Goal: Task Accomplishment & Management: Manage account settings

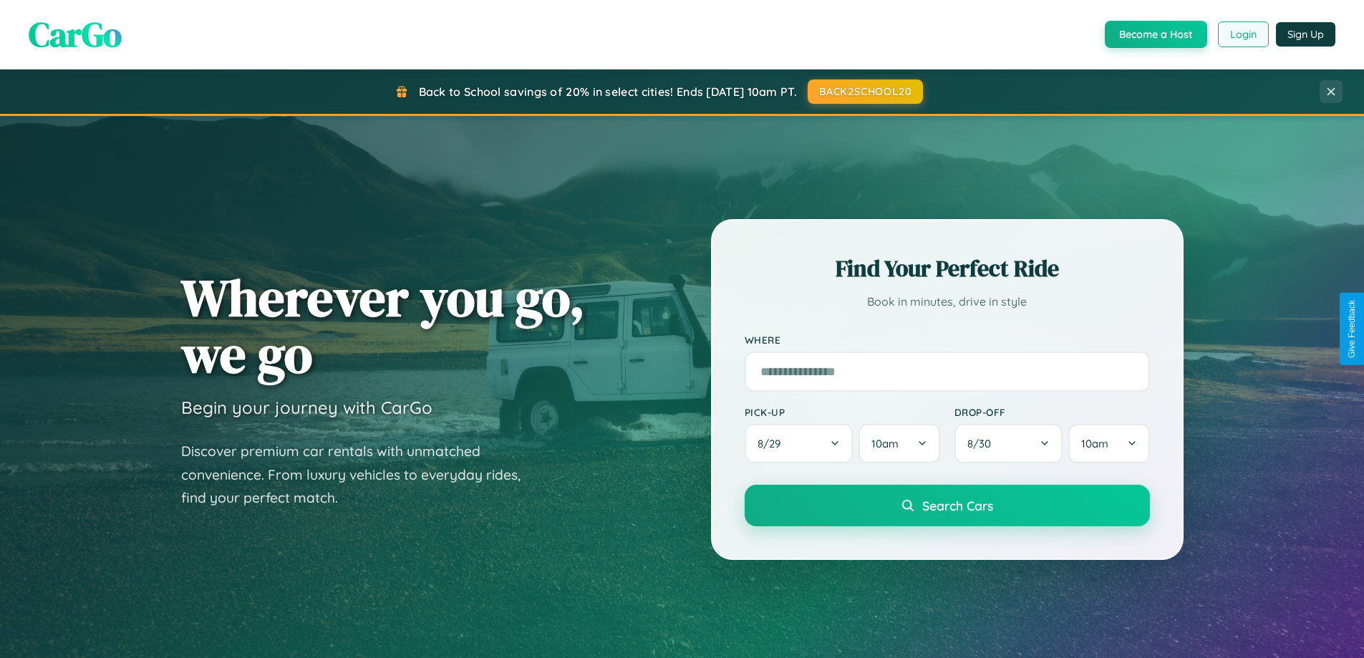
click at [1242, 34] on button "Login" at bounding box center [1243, 34] width 51 height 26
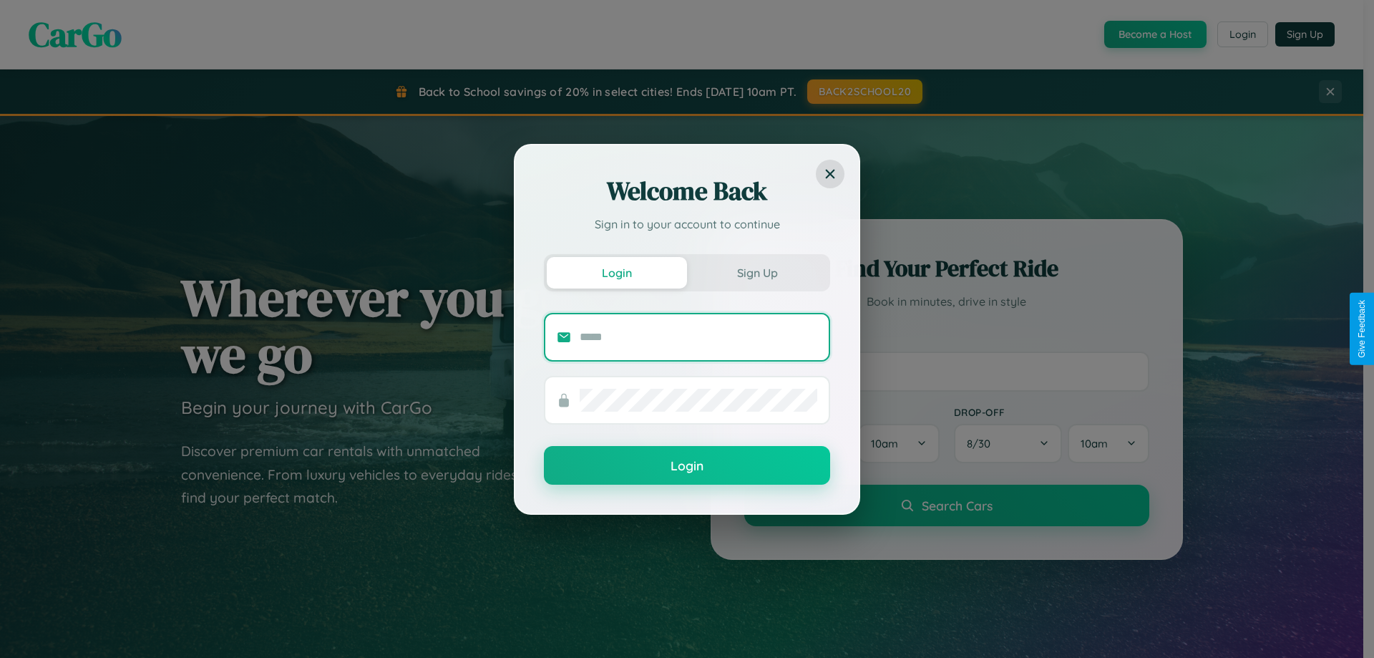
click at [699, 336] on input "text" at bounding box center [699, 337] width 238 height 23
type input "**********"
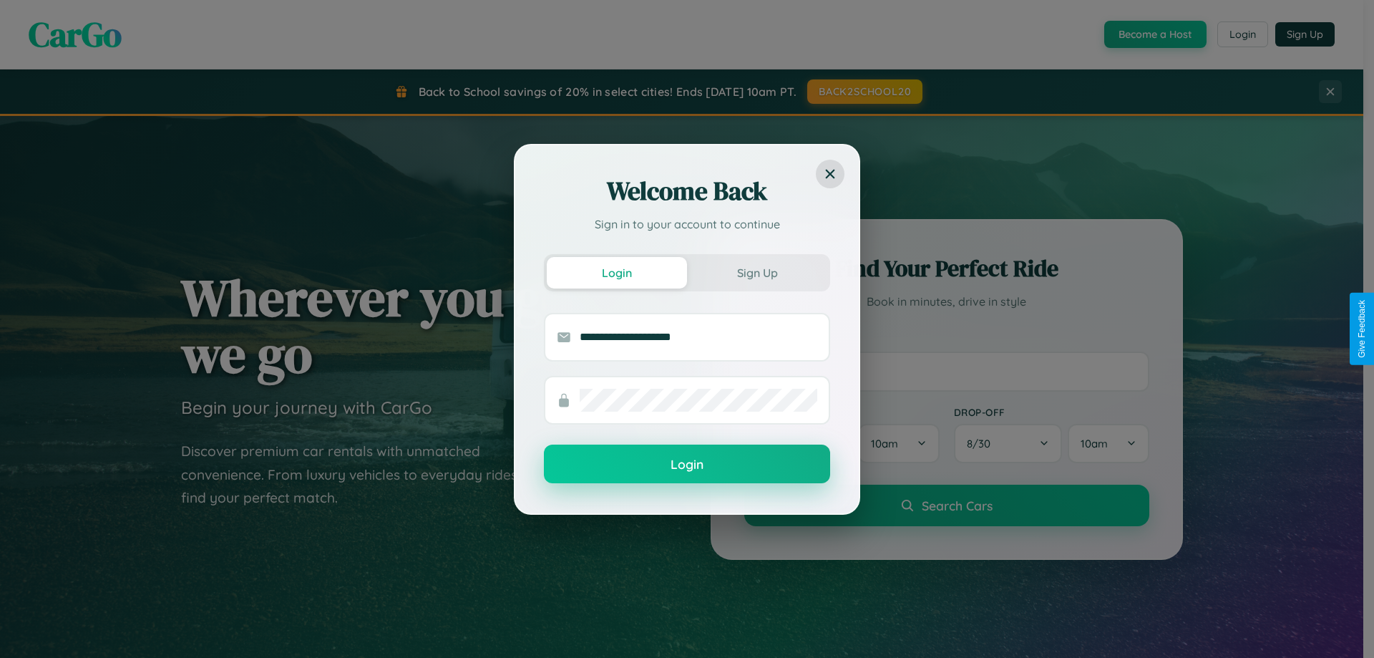
click at [687, 465] on button "Login" at bounding box center [687, 464] width 286 height 39
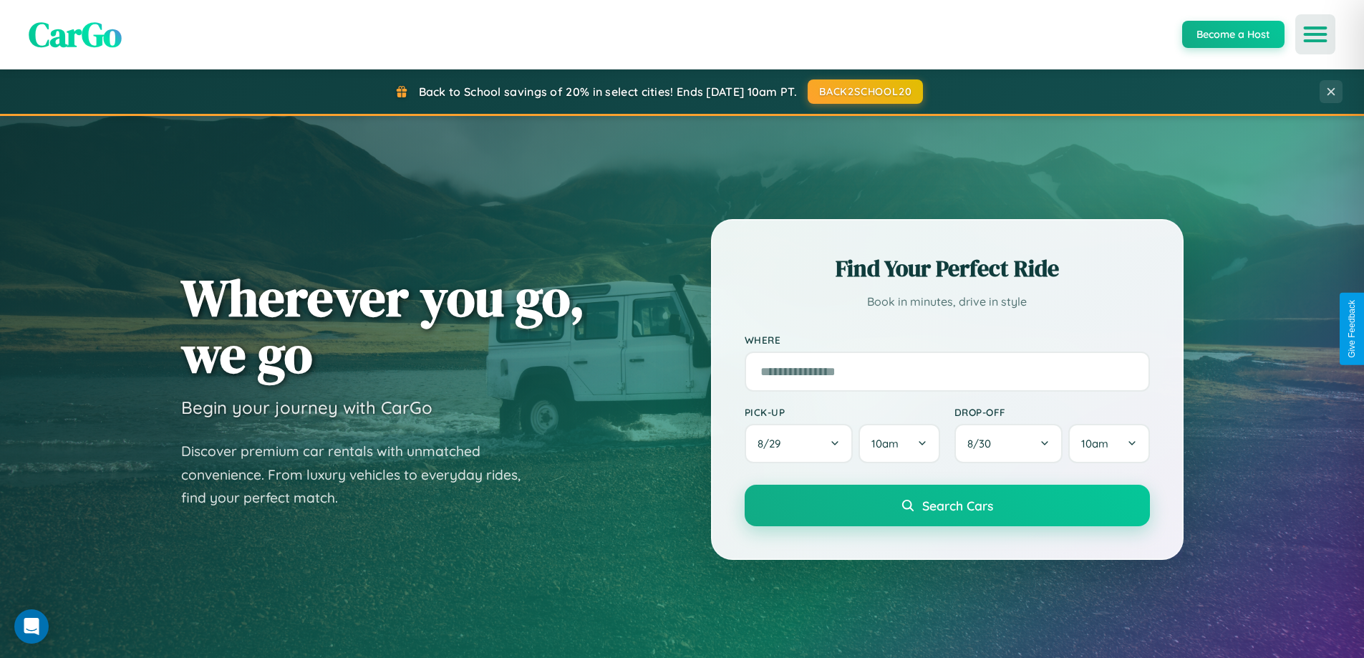
click at [1315, 34] on icon "Open menu" at bounding box center [1315, 34] width 21 height 13
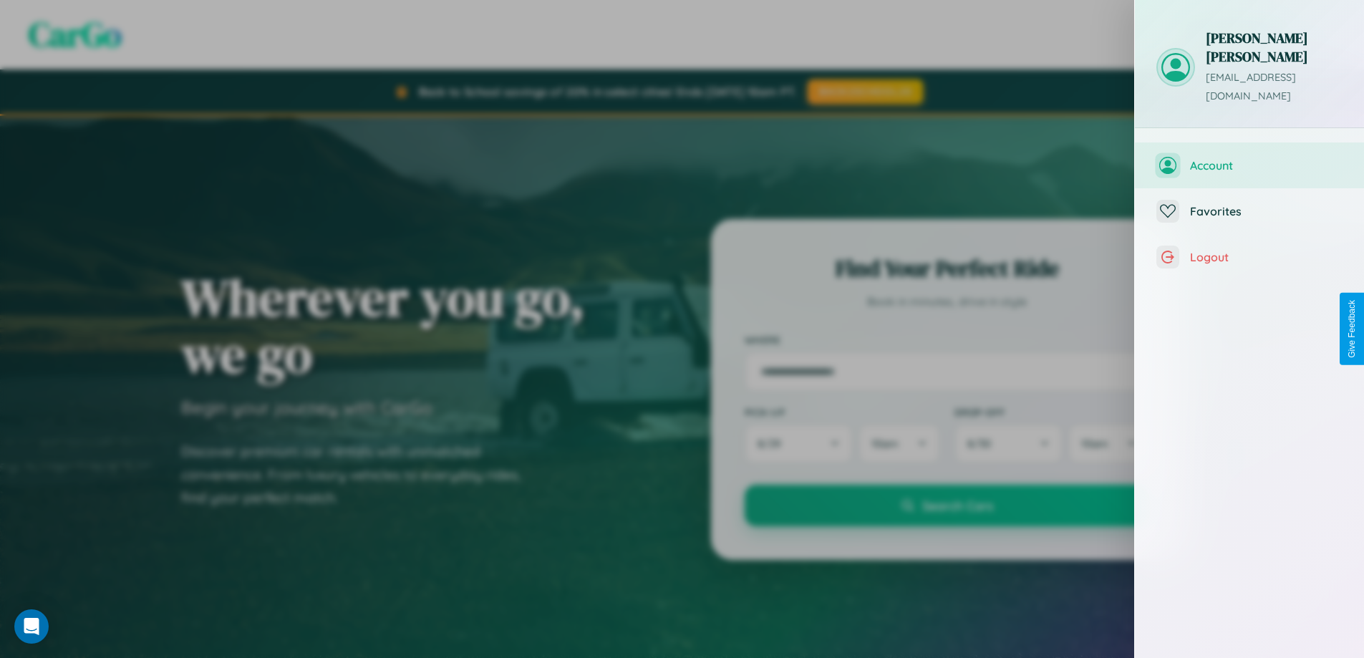
click at [1249, 158] on span "Account" at bounding box center [1266, 165] width 152 height 14
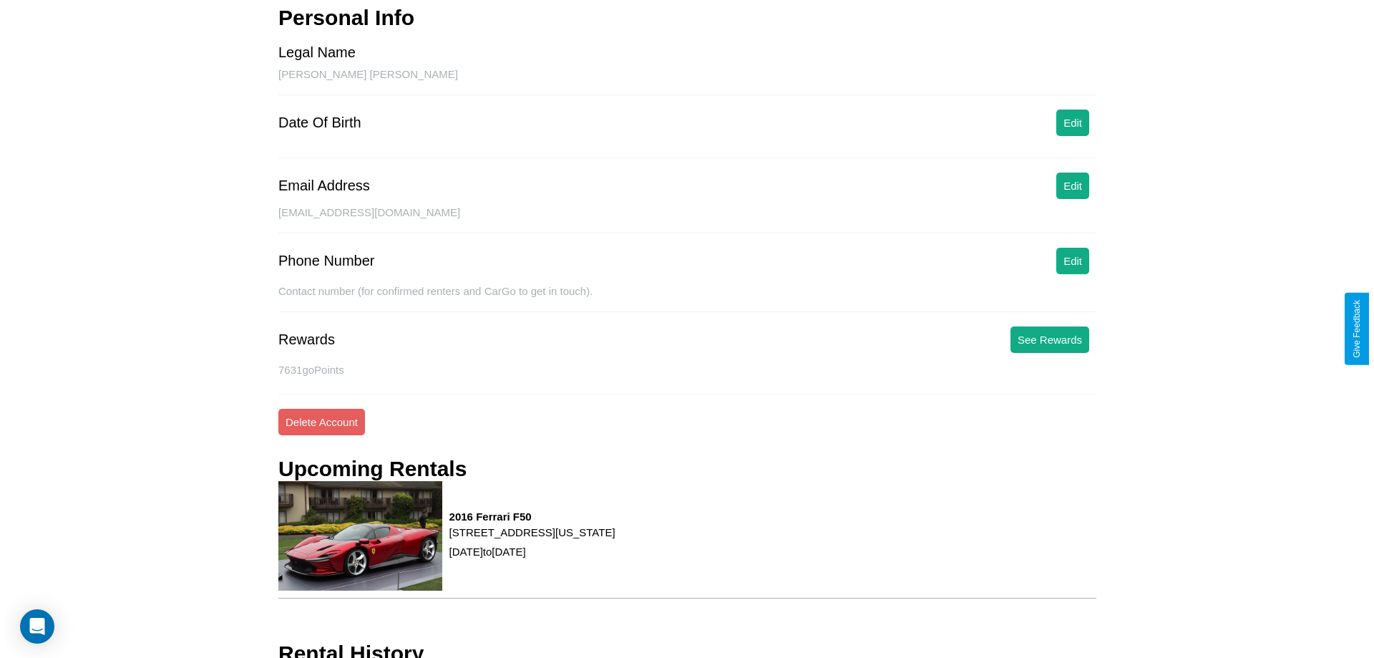
scroll to position [152, 0]
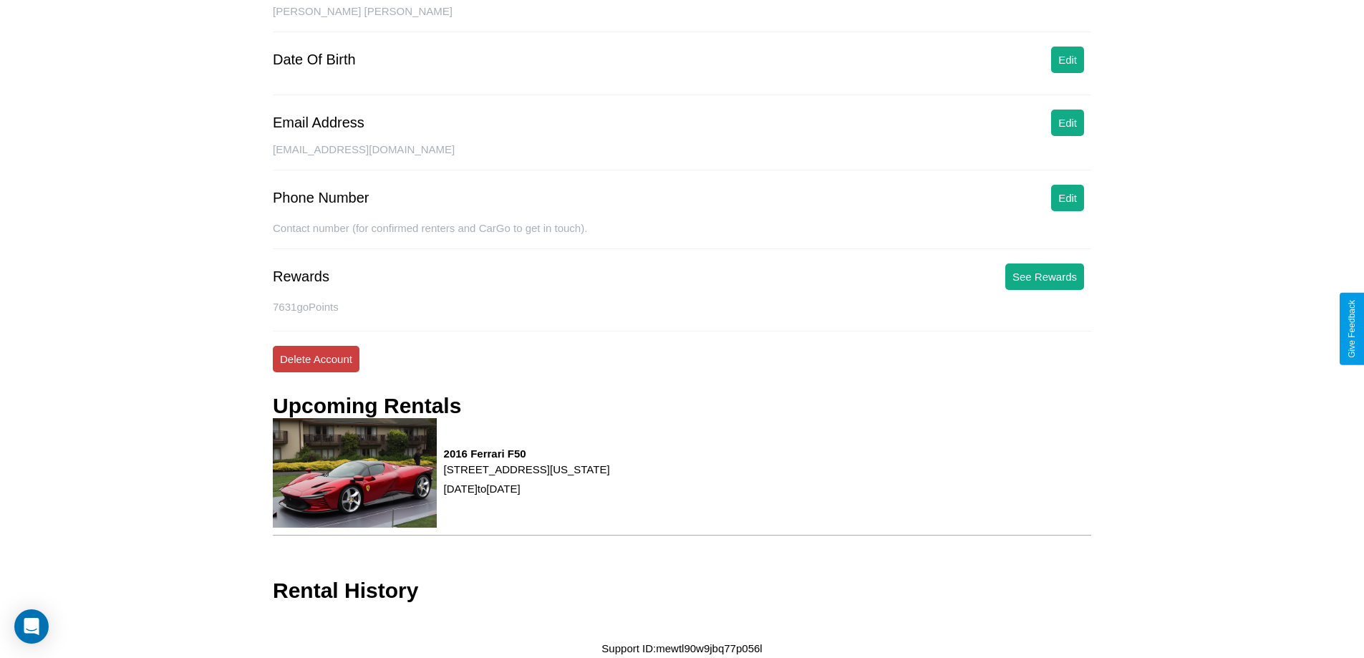
click at [316, 359] on button "Delete Account" at bounding box center [316, 359] width 87 height 26
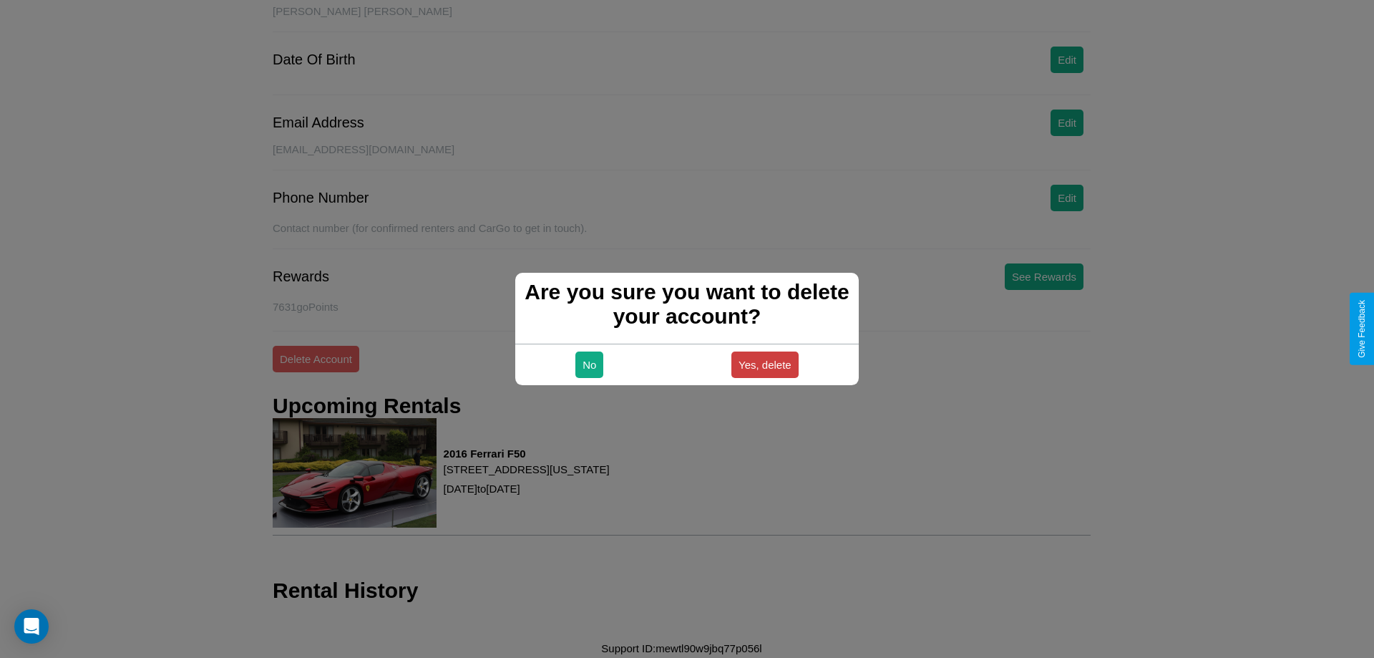
click at [765, 364] on button "Yes, delete" at bounding box center [765, 364] width 67 height 26
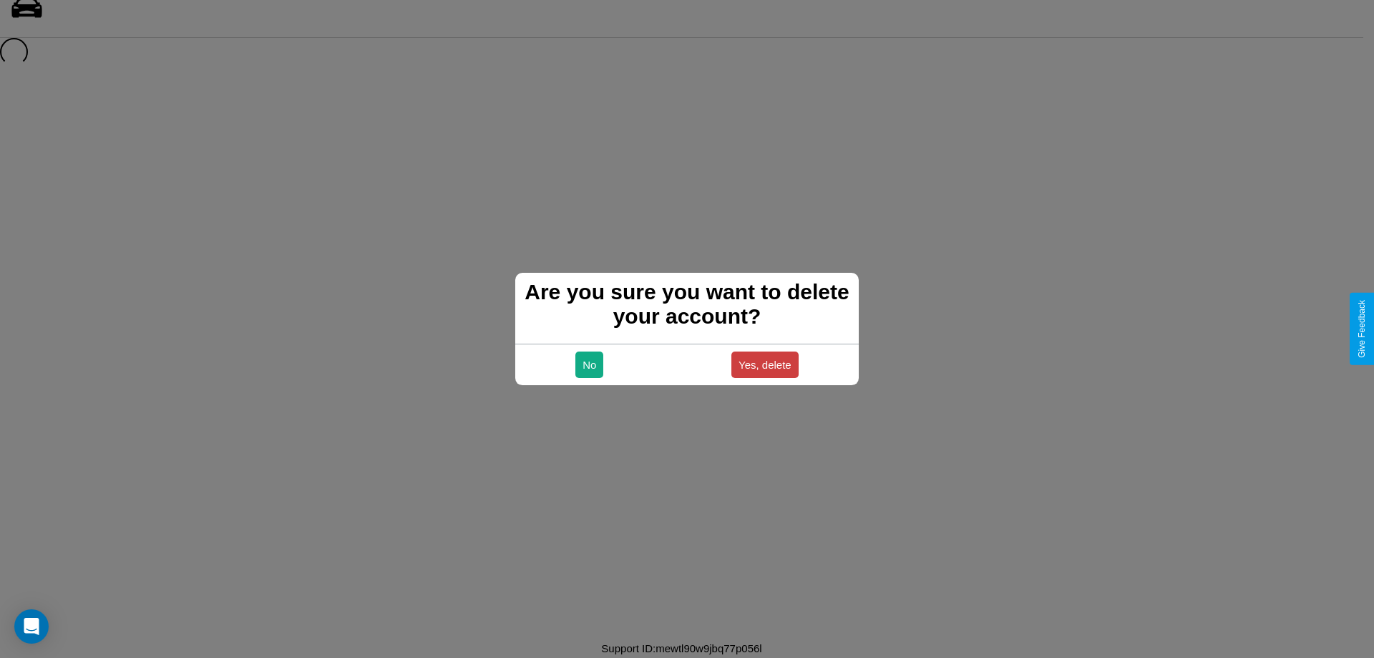
scroll to position [19, 0]
